Goal: Book appointment/travel/reservation

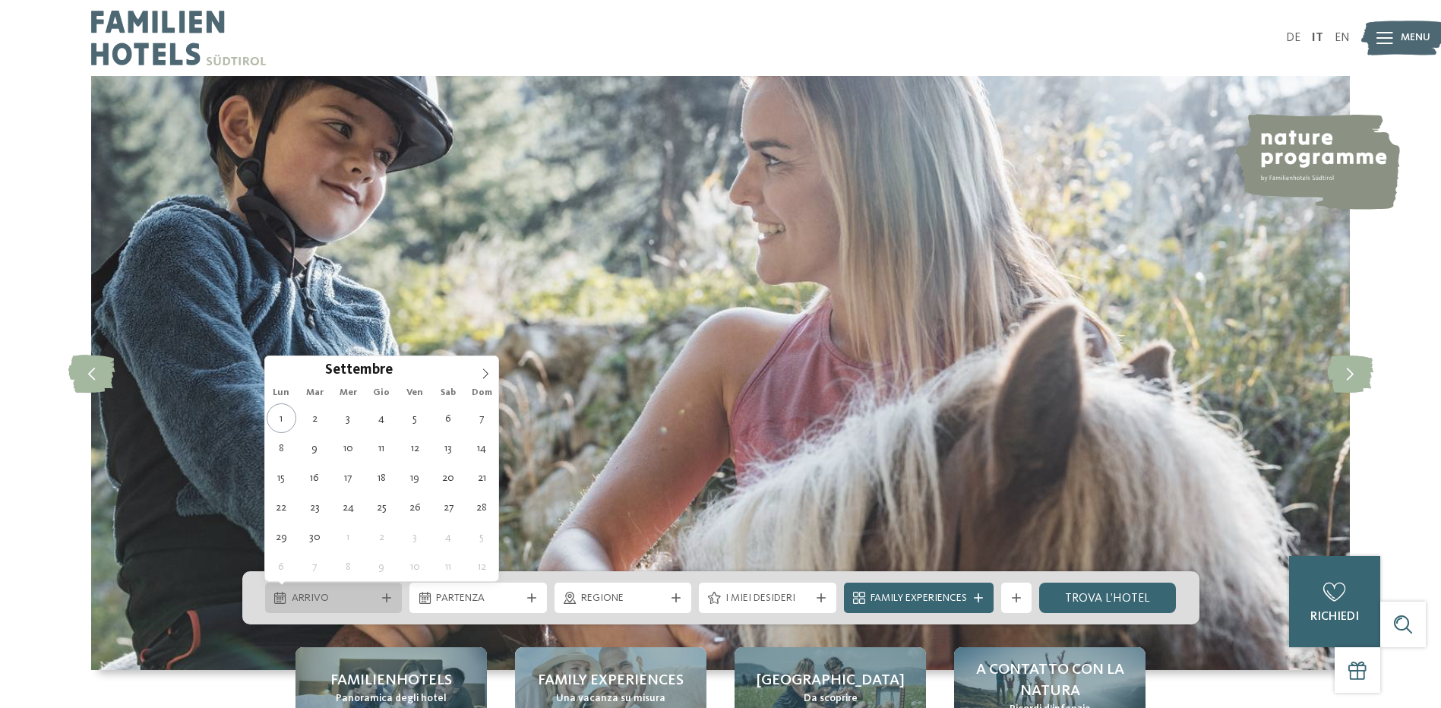
click at [385, 603] on div "Arrivo" at bounding box center [333, 598] width 137 height 30
click at [488, 369] on icon at bounding box center [485, 373] width 11 height 11
click at [485, 369] on icon at bounding box center [485, 373] width 11 height 11
type input "****"
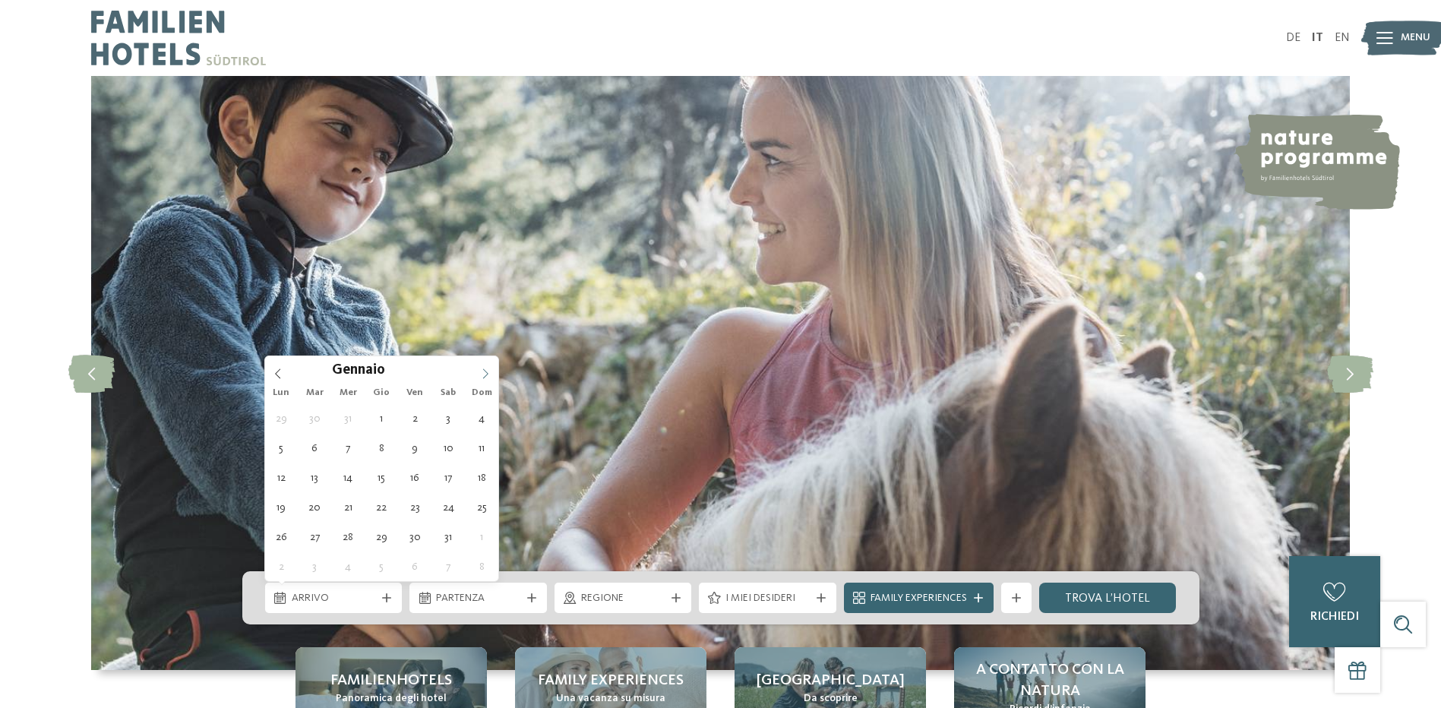
click at [485, 369] on icon at bounding box center [485, 373] width 11 height 11
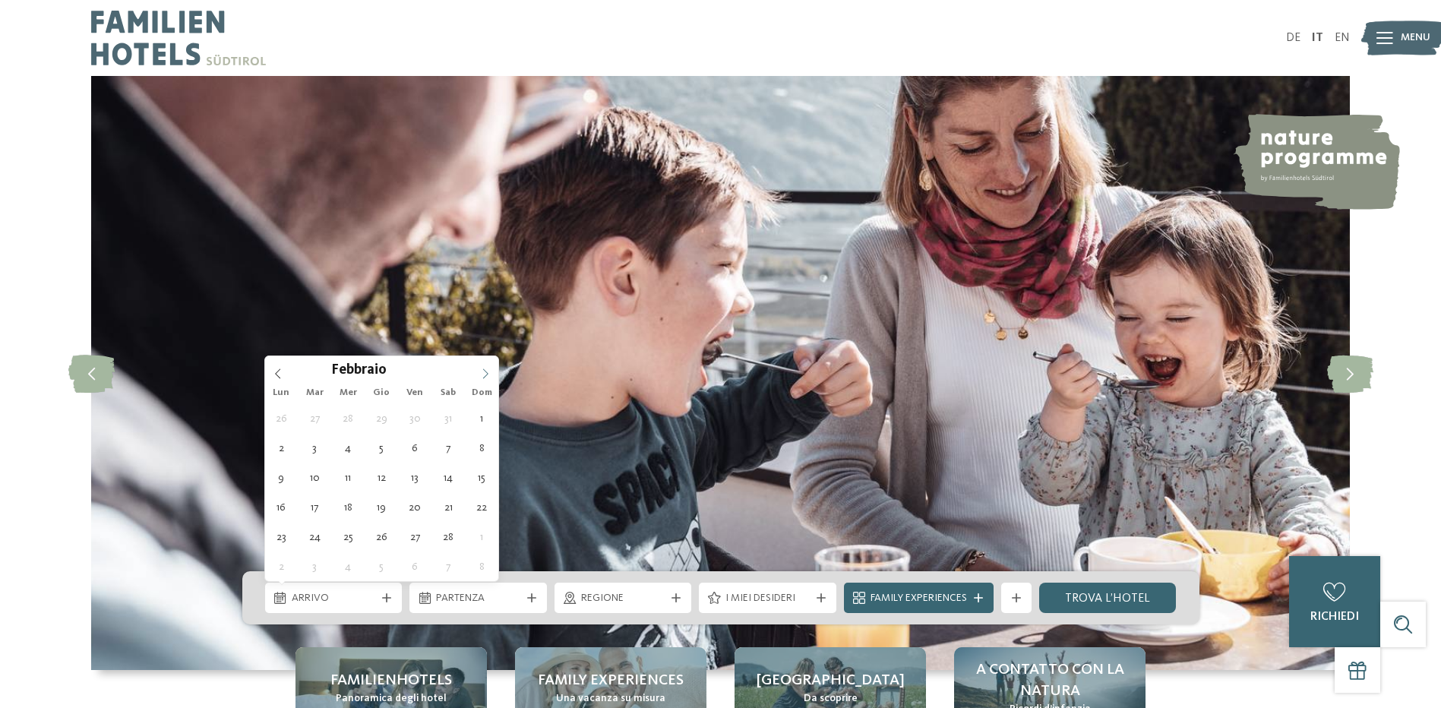
click at [485, 369] on icon at bounding box center [485, 373] width 11 height 11
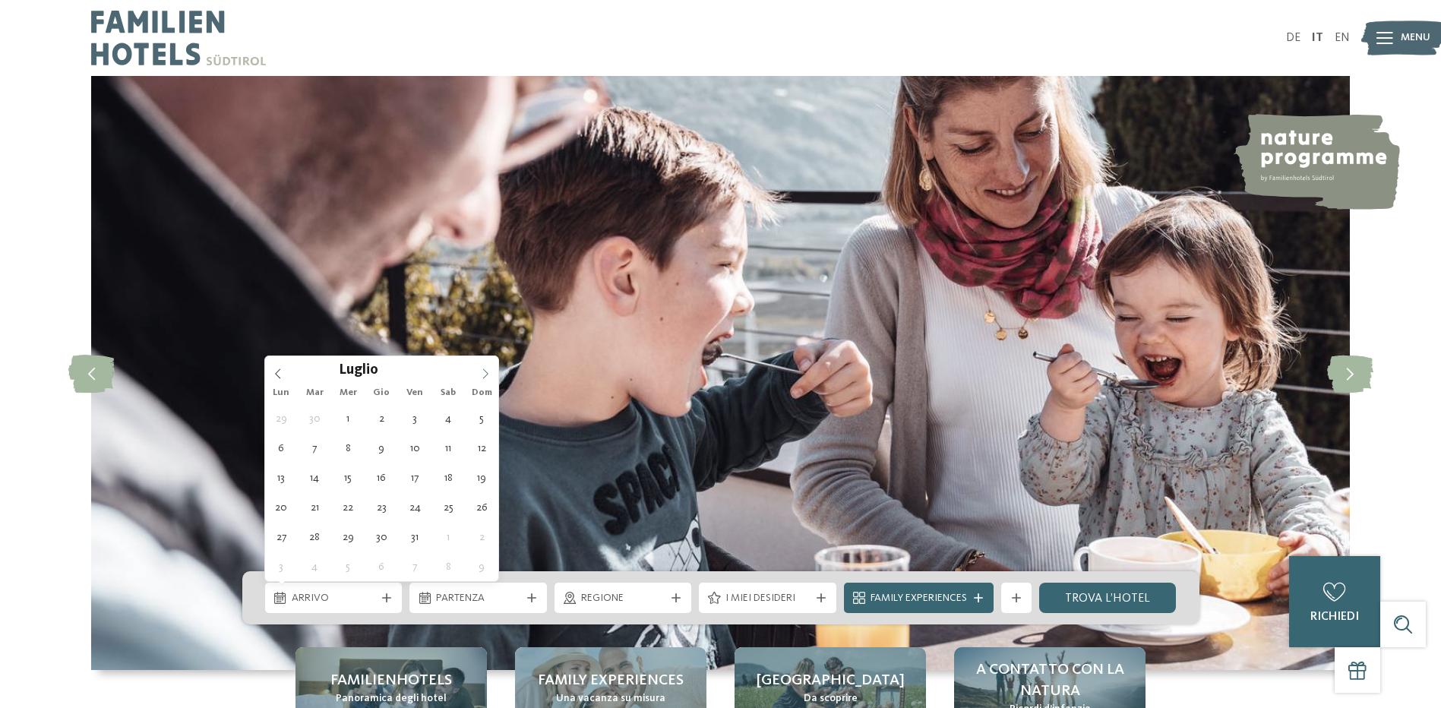
click at [485, 369] on icon at bounding box center [485, 373] width 11 height 11
type div "[DATE]"
type input "****"
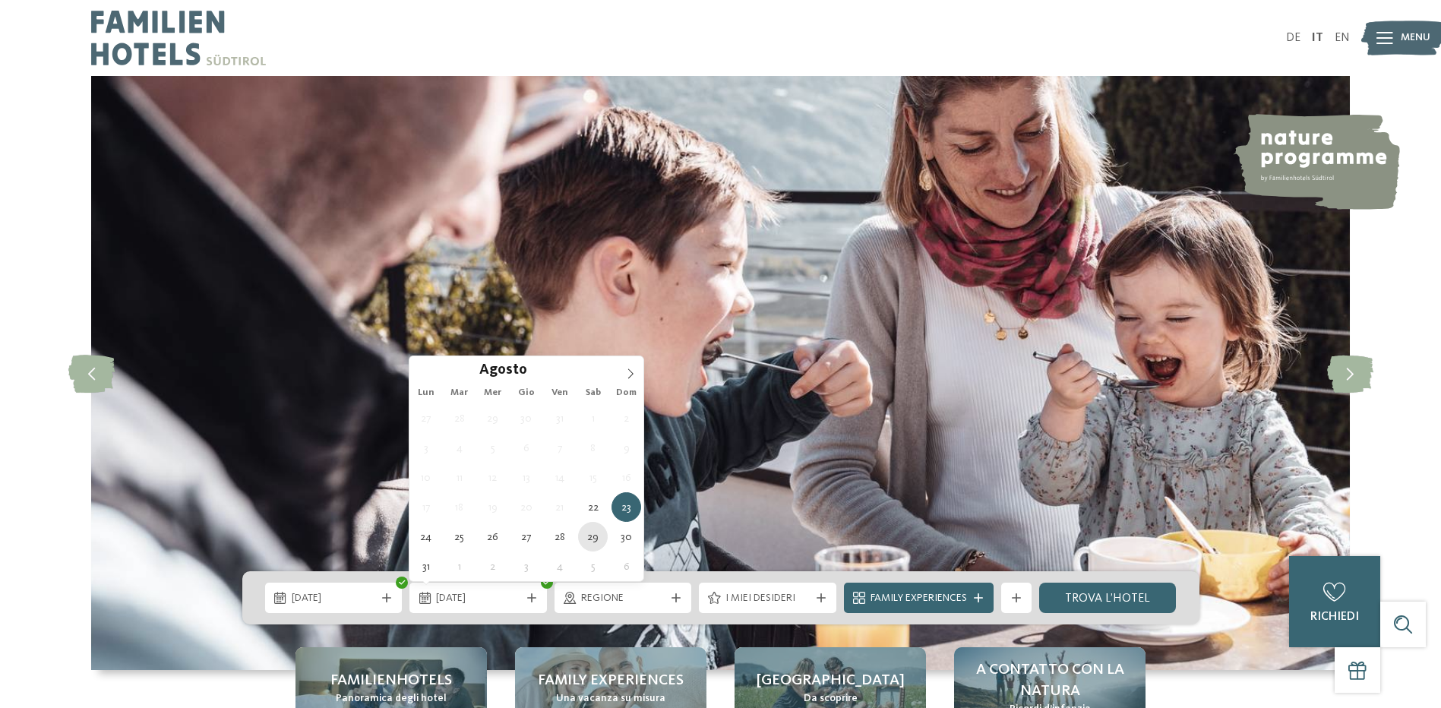
type div "[DATE]"
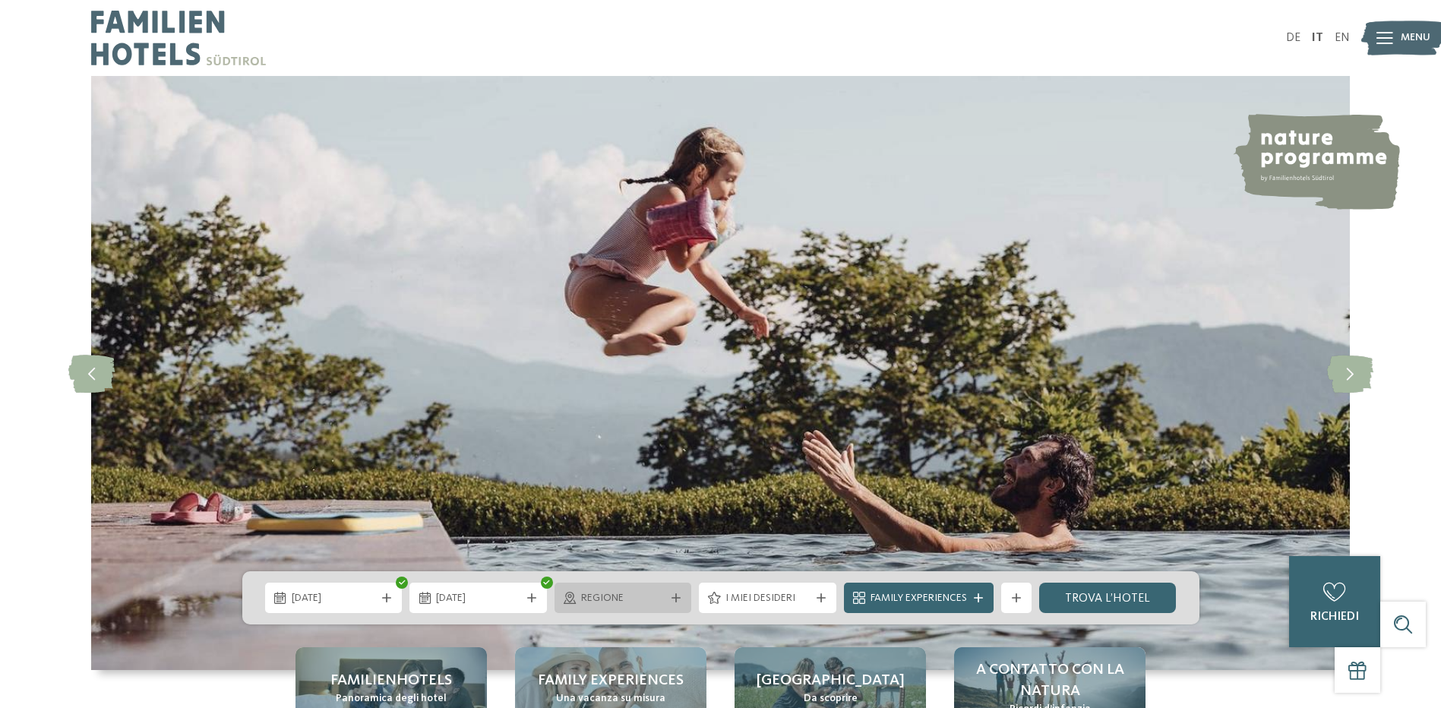
click at [595, 599] on span "Regione" at bounding box center [623, 598] width 84 height 15
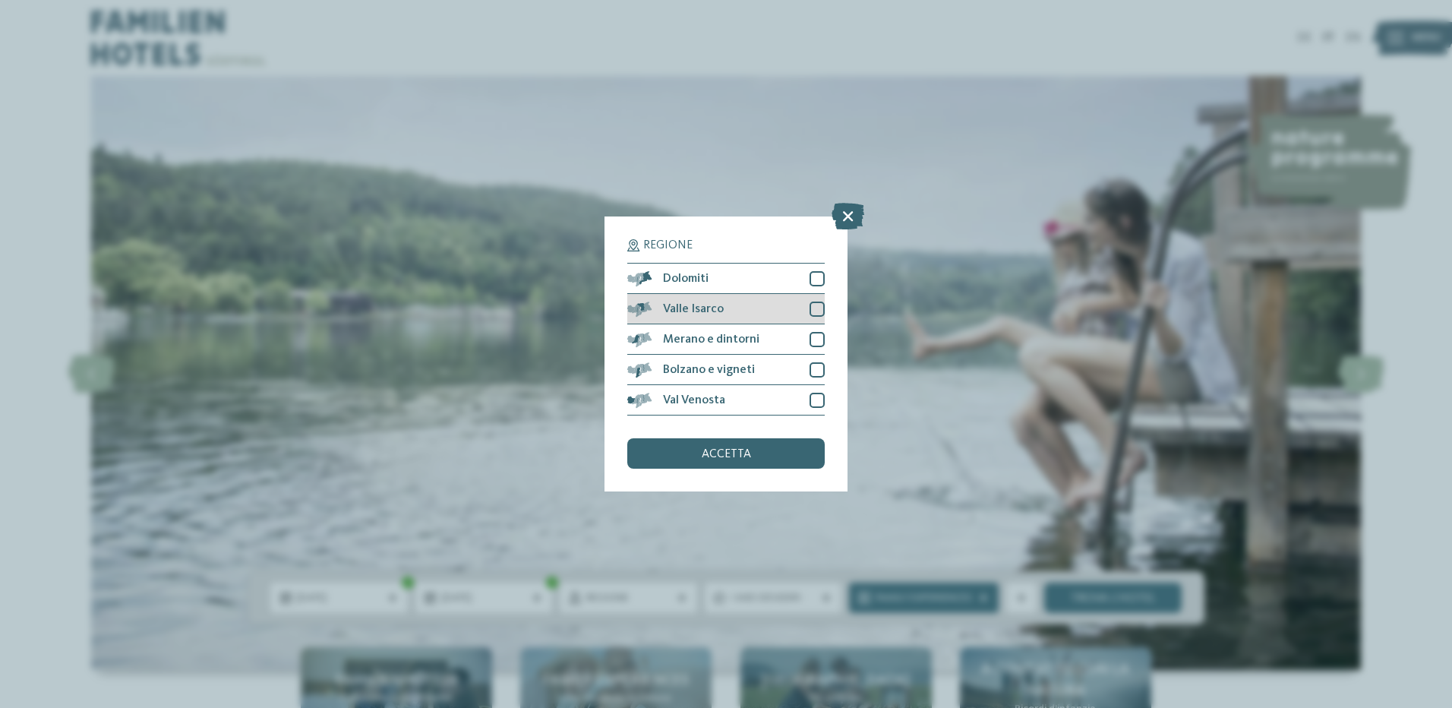
click at [668, 296] on div "Valle Isarco" at bounding box center [725, 309] width 197 height 30
click at [677, 283] on span "Dolomiti" at bounding box center [686, 279] width 46 height 12
click at [813, 343] on div at bounding box center [817, 339] width 15 height 15
click at [816, 337] on icon at bounding box center [818, 339] width 10 height 9
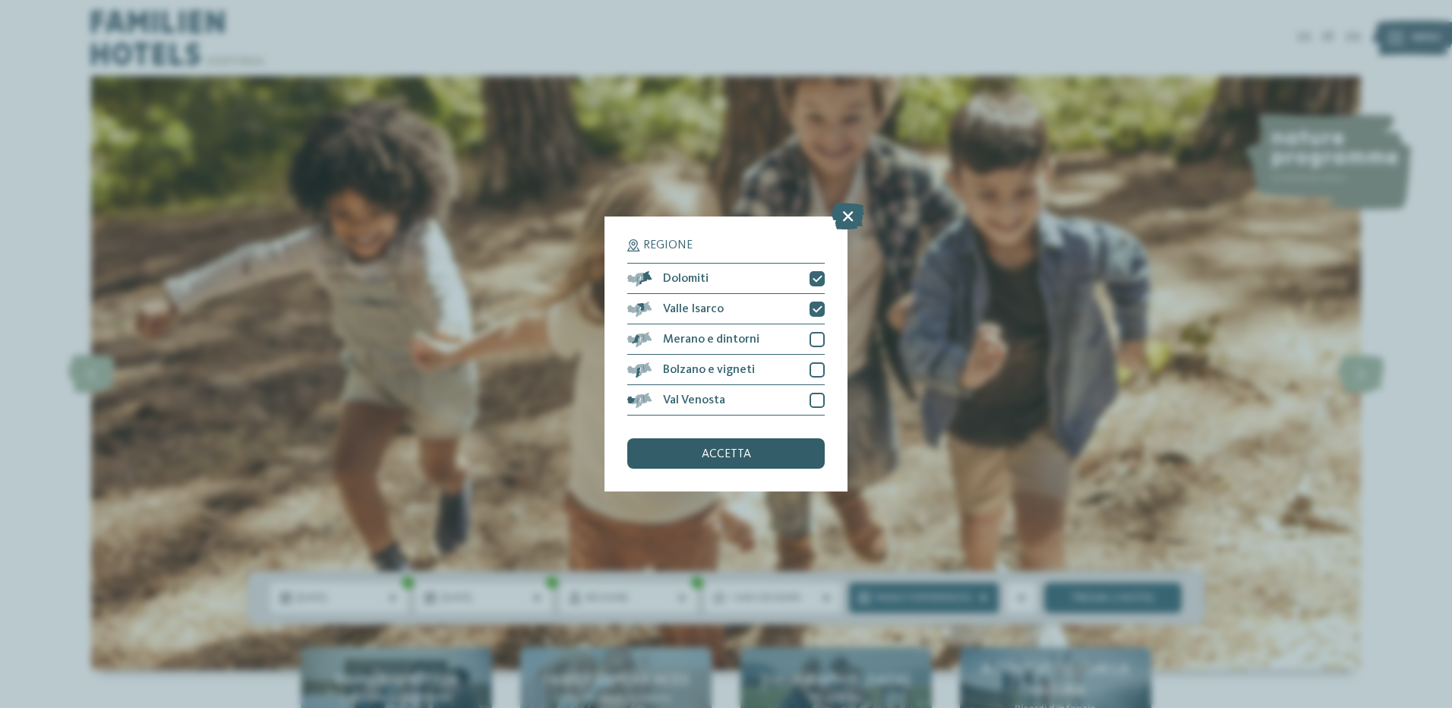
click at [763, 452] on div "accetta" at bounding box center [725, 453] width 197 height 30
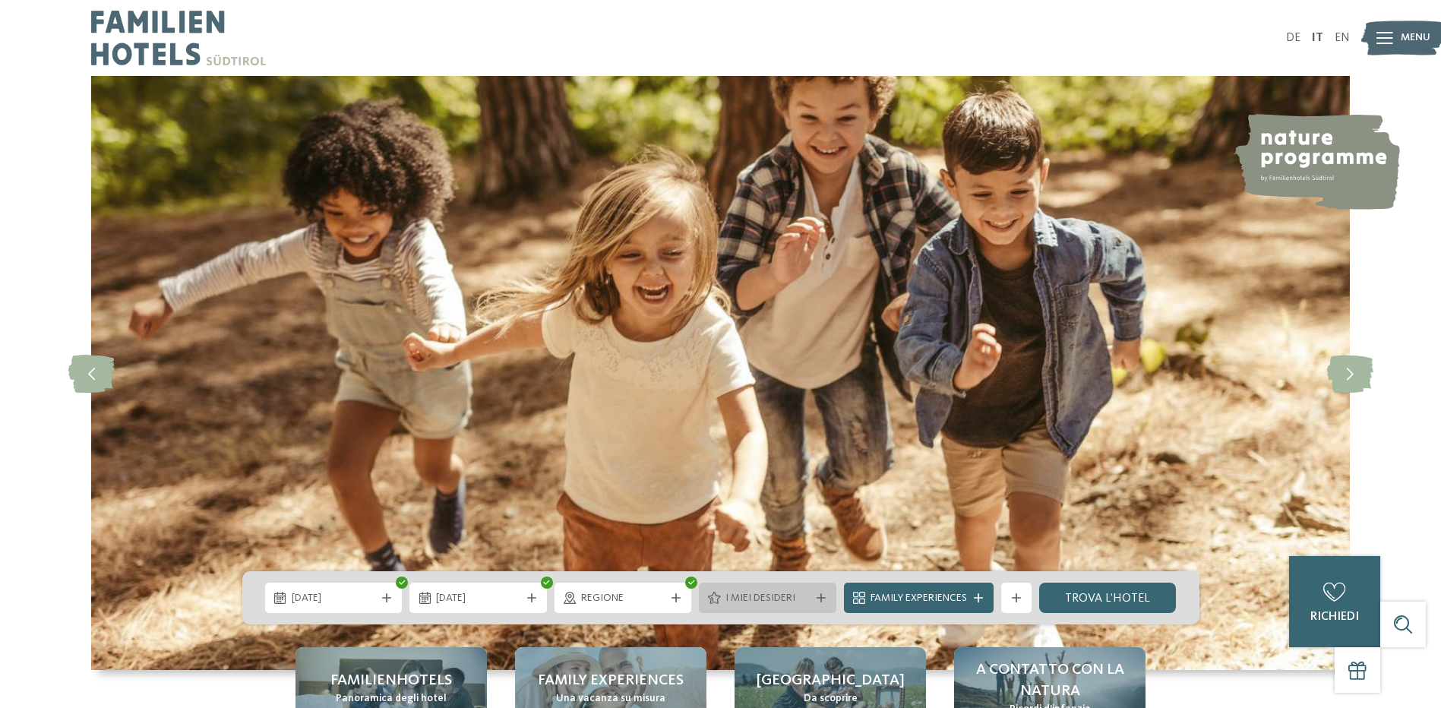
click at [777, 601] on span "I miei desideri" at bounding box center [767, 598] width 84 height 15
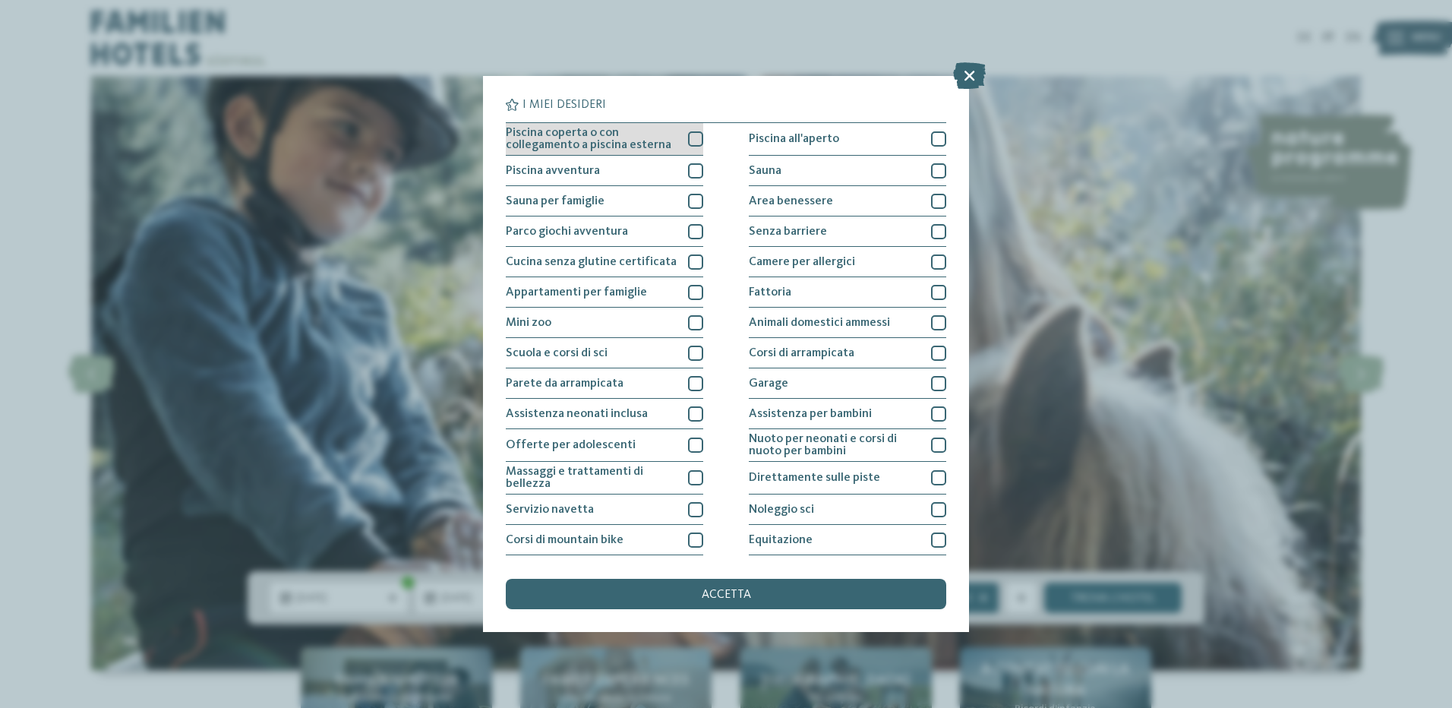
click at [694, 132] on div at bounding box center [695, 138] width 15 height 15
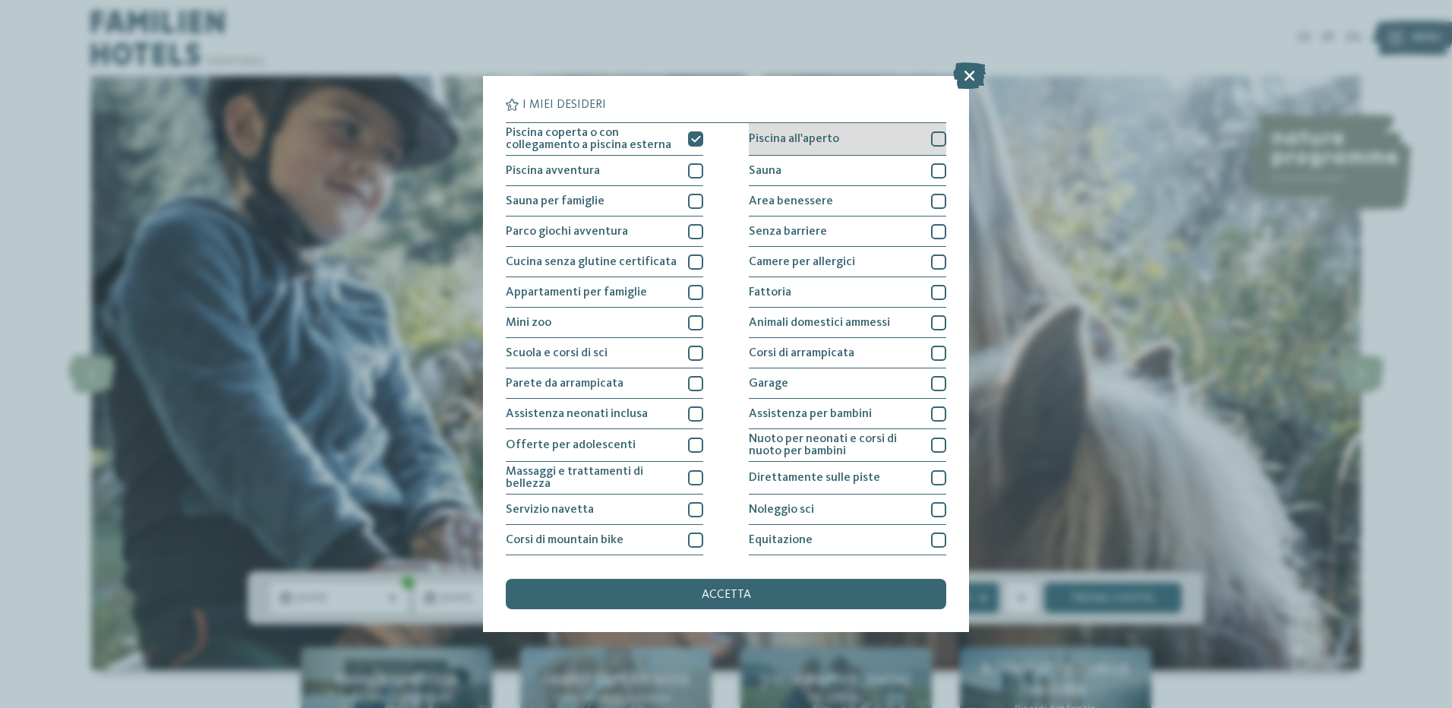
click at [934, 132] on div at bounding box center [938, 138] width 15 height 15
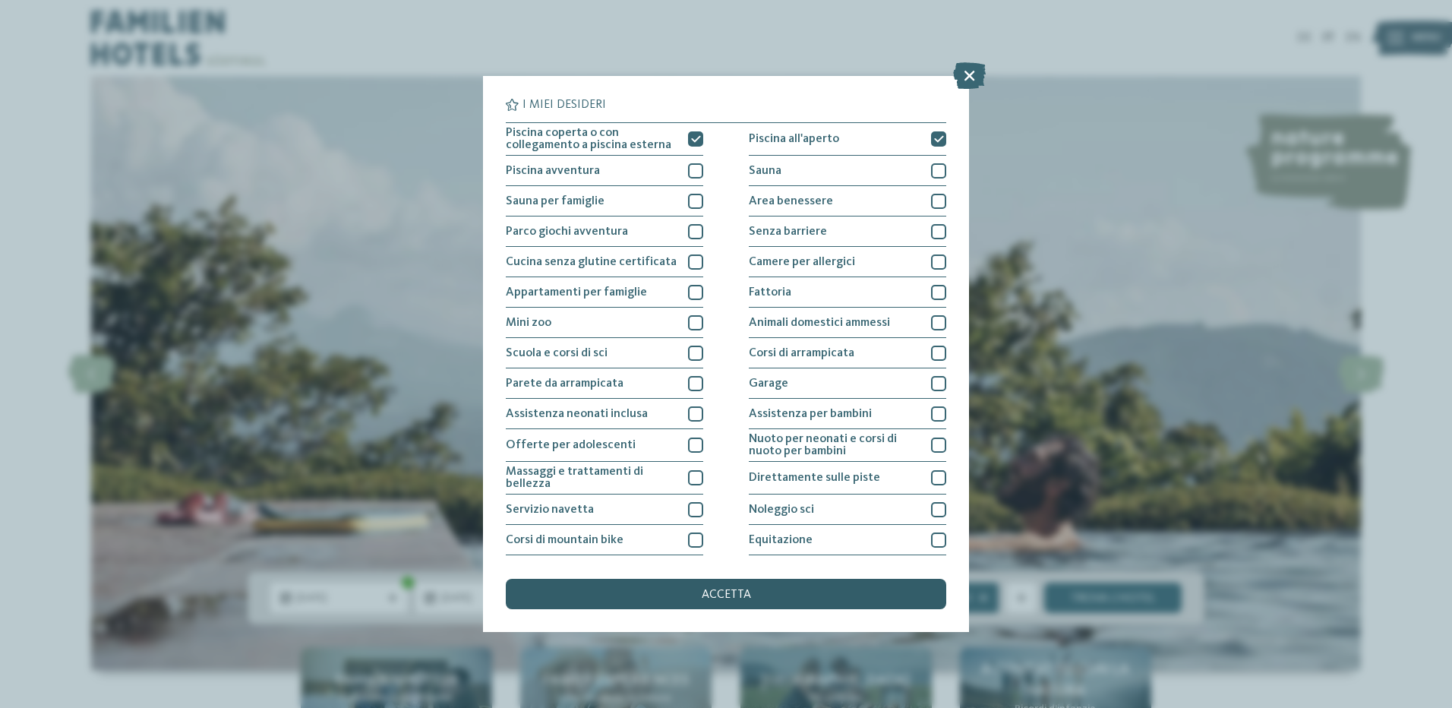
click at [731, 595] on span "accetta" at bounding box center [726, 595] width 49 height 12
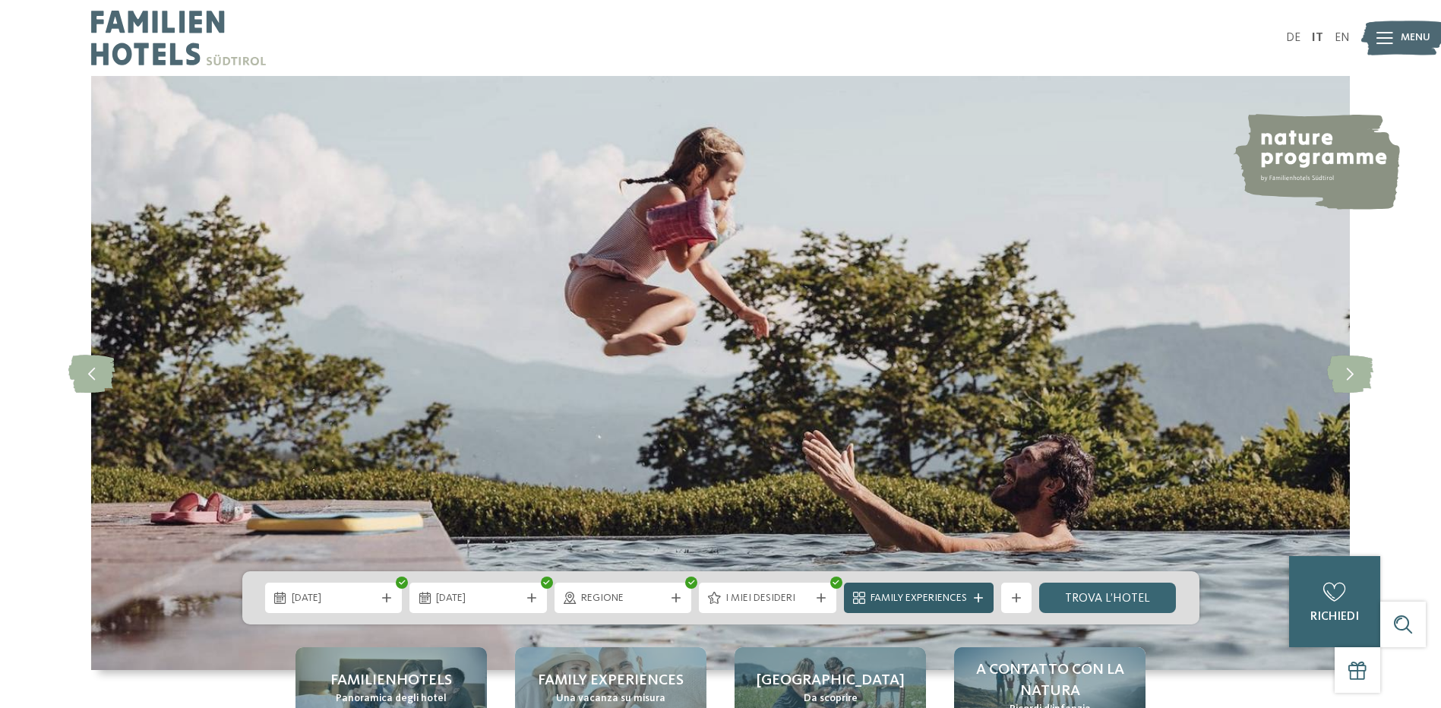
click at [987, 596] on div "Family Experiences" at bounding box center [919, 598] width 150 height 30
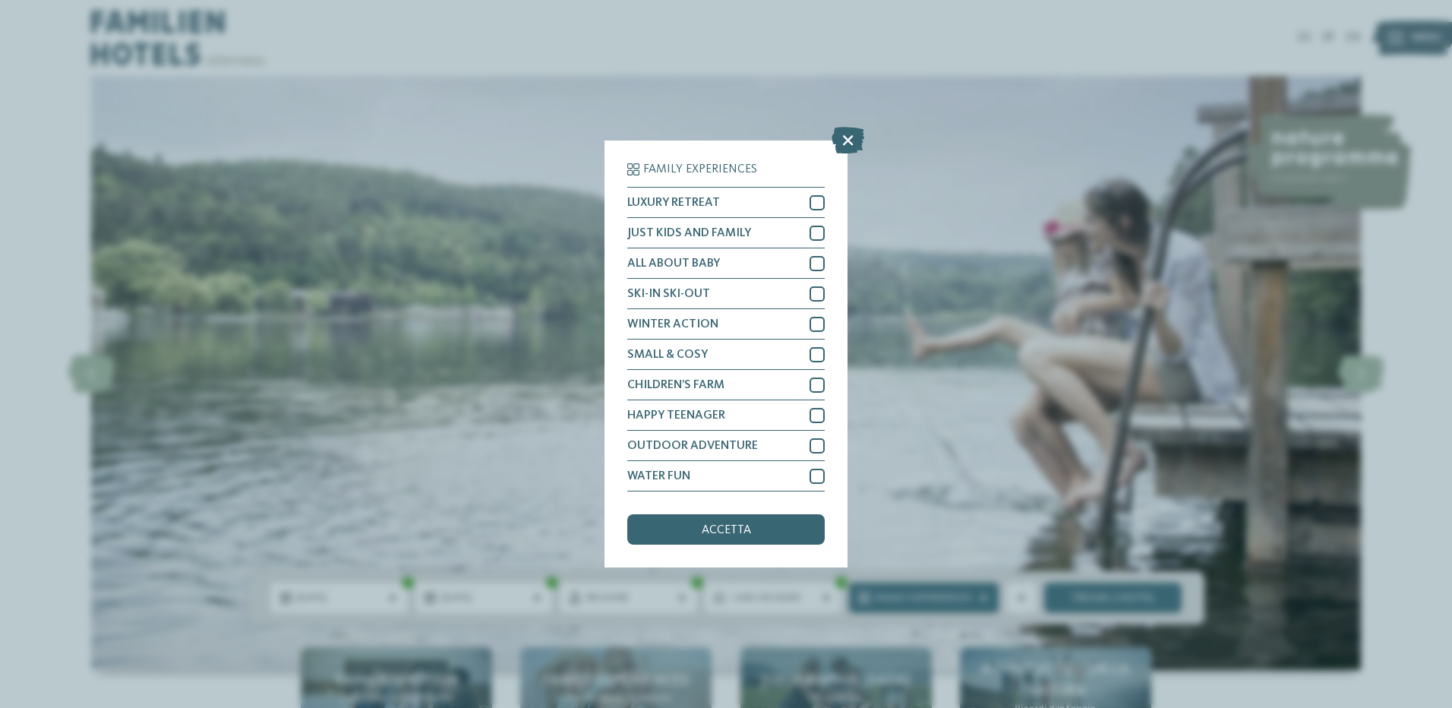
click at [1179, 375] on div "Family Experiences LUXURY RETREAT JUST KIDS AND FAMILY" at bounding box center [726, 354] width 1452 height 708
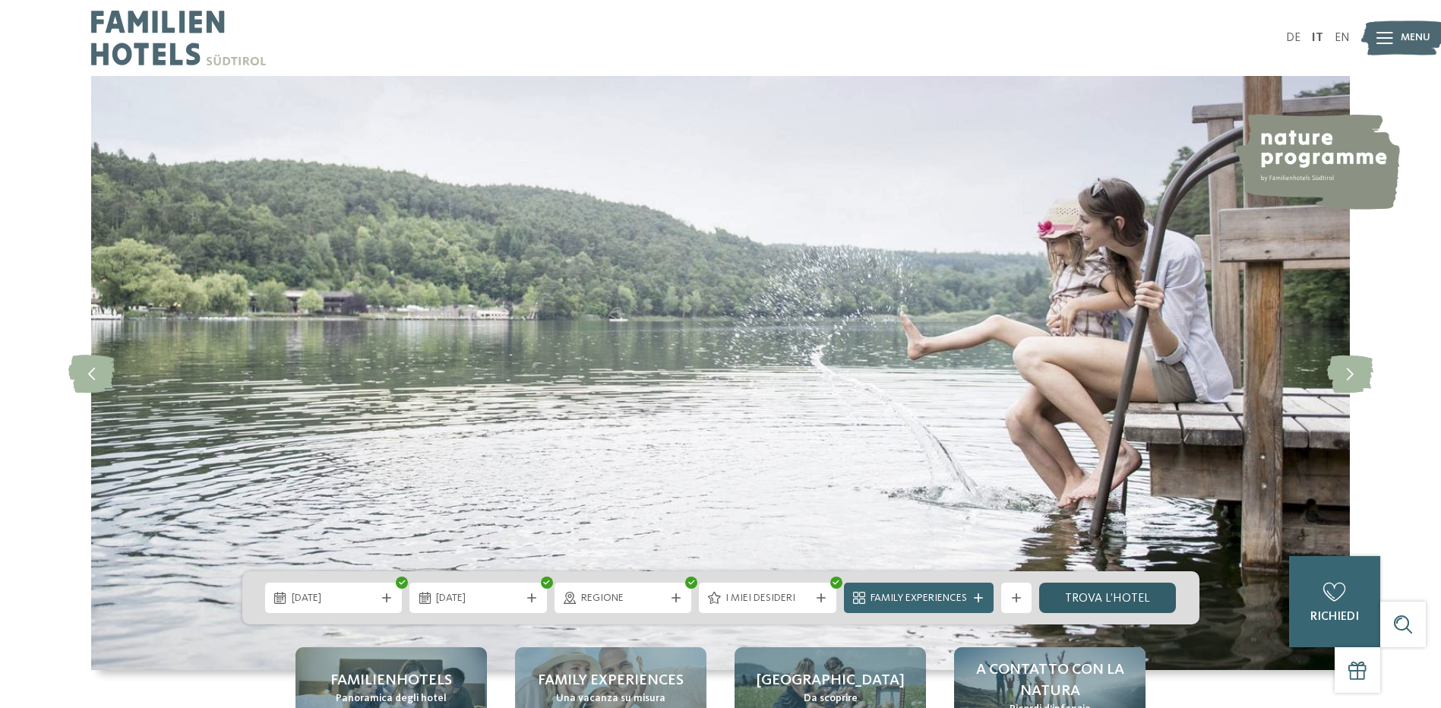
click at [1099, 595] on link "trova l’hotel" at bounding box center [1107, 598] width 137 height 30
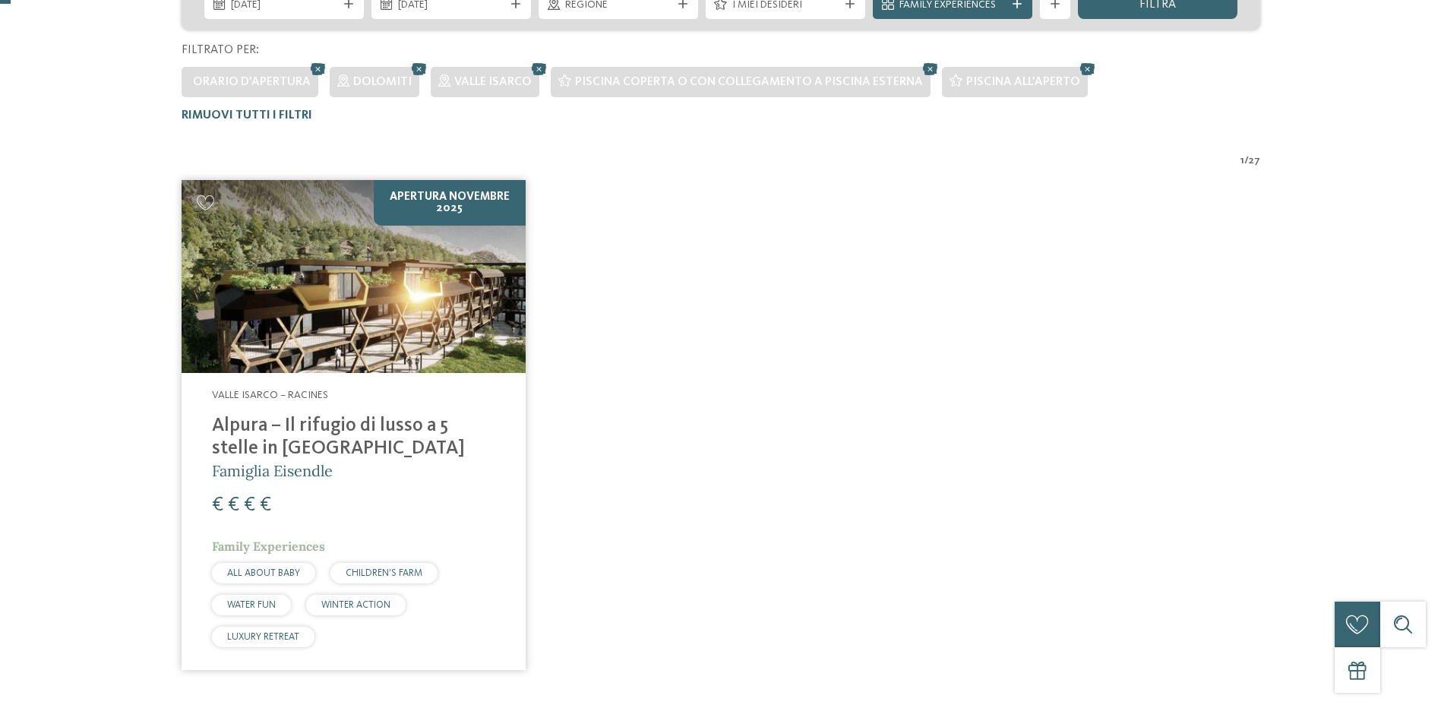
scroll to position [498, 0]
